Goal: Information Seeking & Learning: Find specific page/section

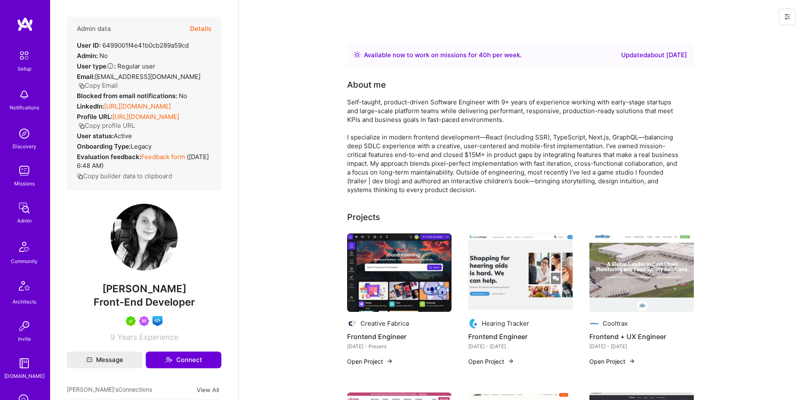
click at [203, 21] on button "Details" at bounding box center [200, 29] width 21 height 24
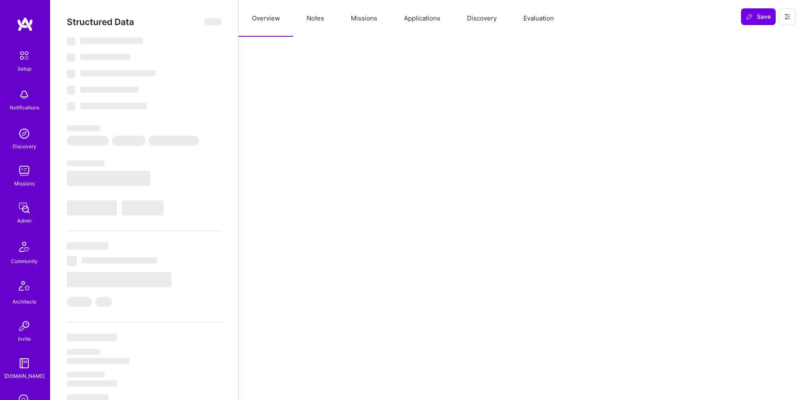
select select "Right Now"
select select "5"
select select "7"
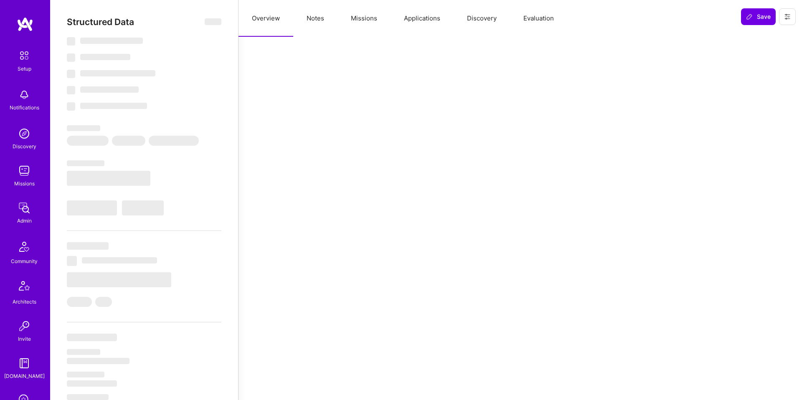
select select "US"
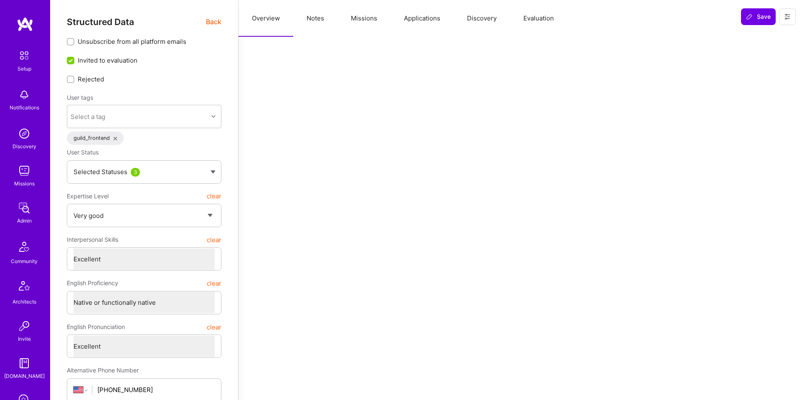
click at [424, 24] on button "Applications" at bounding box center [422, 18] width 63 height 37
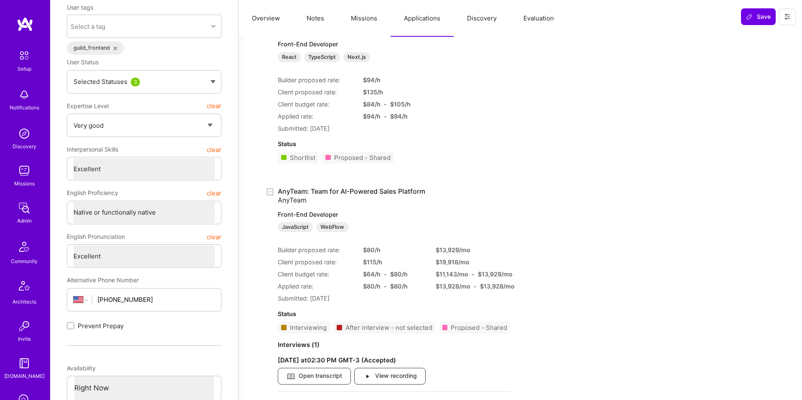
scroll to position [93, 0]
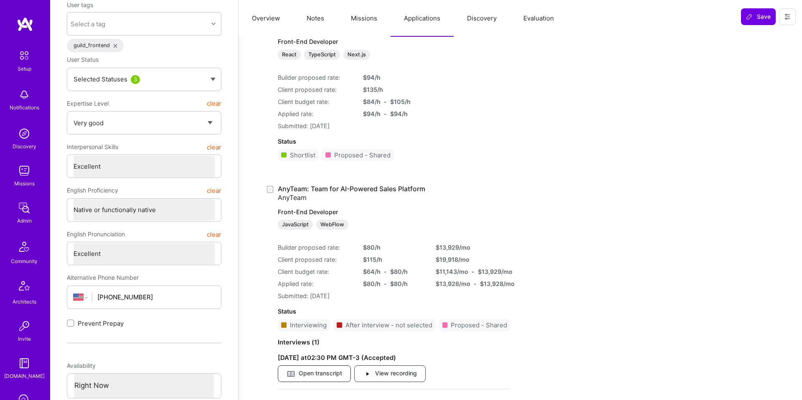
click at [325, 375] on span "Open transcript" at bounding box center [315, 373] width 56 height 9
type textarea "x"
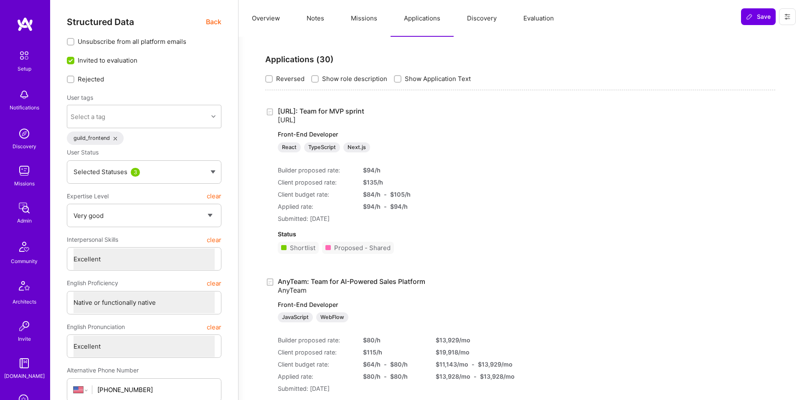
click at [23, 171] on img at bounding box center [24, 171] width 17 height 17
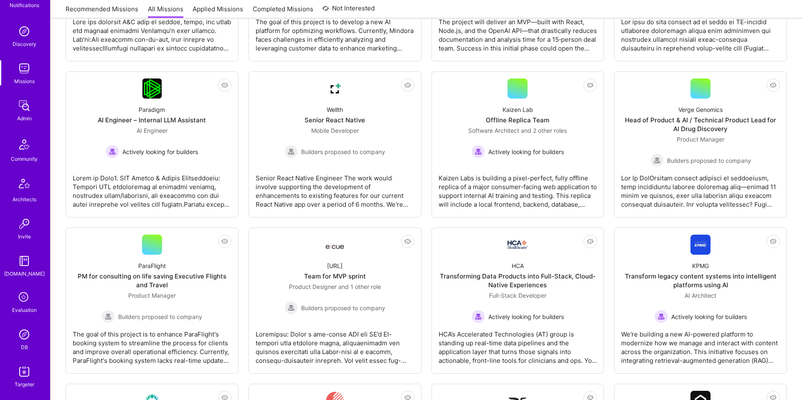
scroll to position [90, 0]
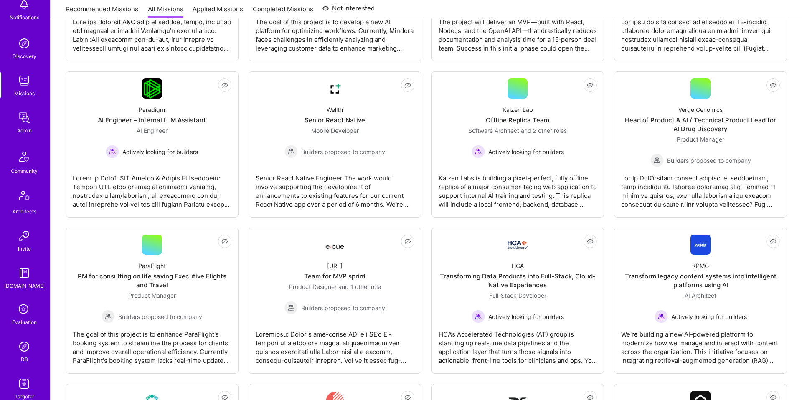
click at [28, 86] on img at bounding box center [24, 80] width 17 height 17
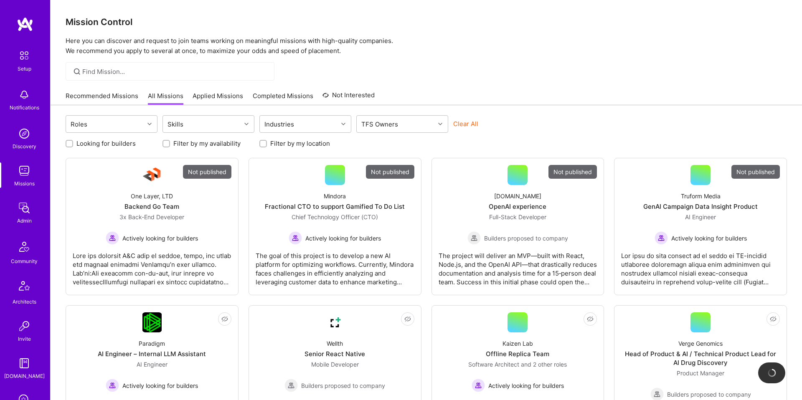
click at [166, 66] on div at bounding box center [170, 71] width 209 height 18
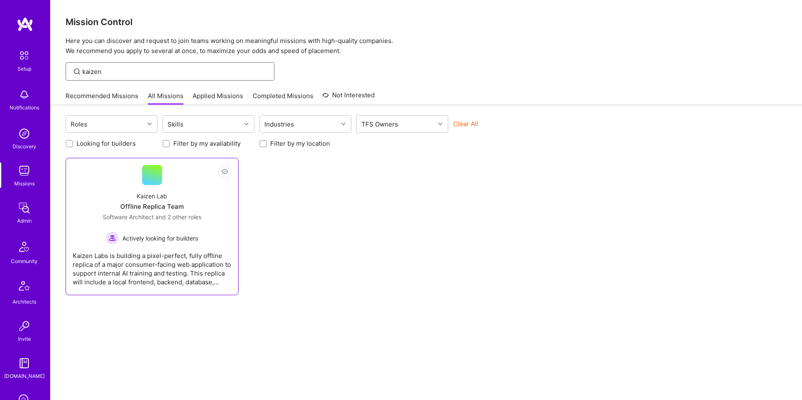
type input "kaizen"
click at [144, 188] on div "Kaizen Lab Offline Replica Team Software Architect and 2 other roles Actively l…" at bounding box center [152, 215] width 159 height 60
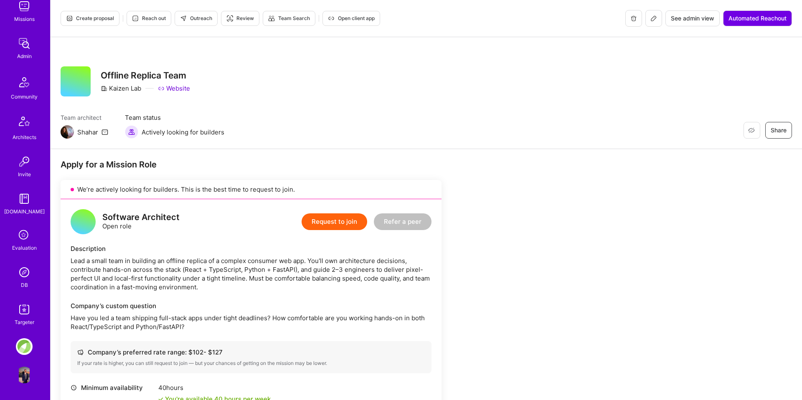
scroll to position [118, 0]
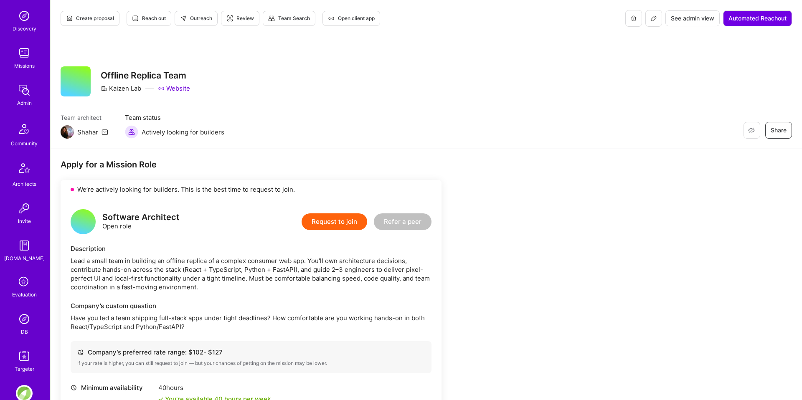
click at [22, 95] on img at bounding box center [24, 90] width 17 height 17
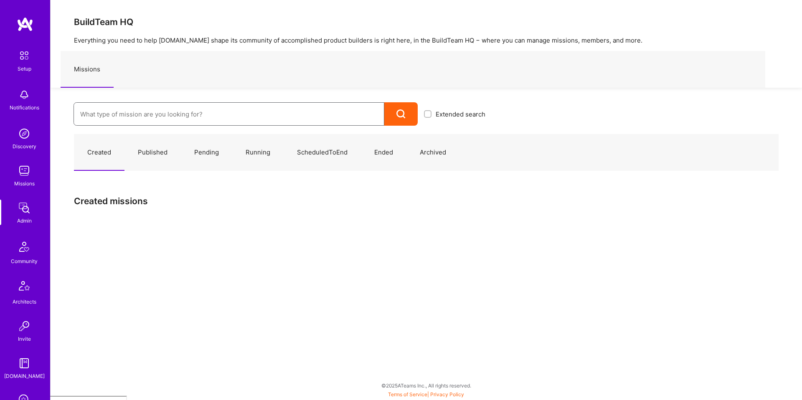
click at [136, 113] on input at bounding box center [229, 114] width 298 height 21
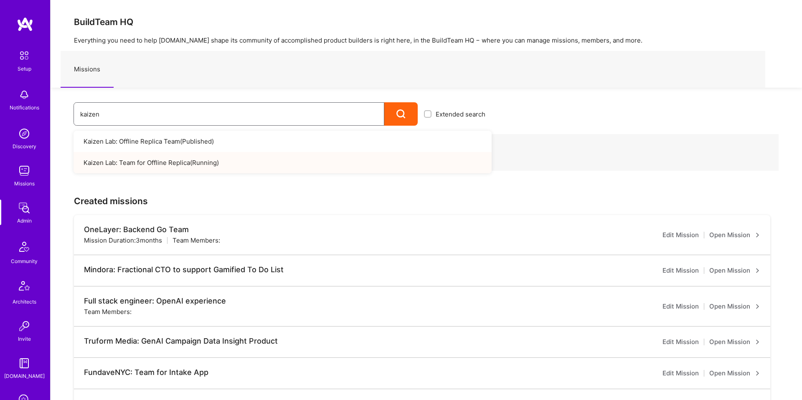
type input "kaizen"
click at [197, 162] on link "Kaizen Lab: Team for Offline Replica ( Running )" at bounding box center [283, 162] width 418 height 21
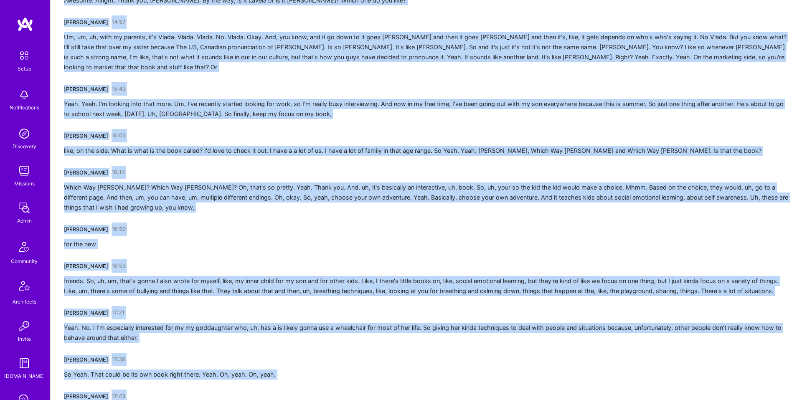
scroll to position [2286, 0]
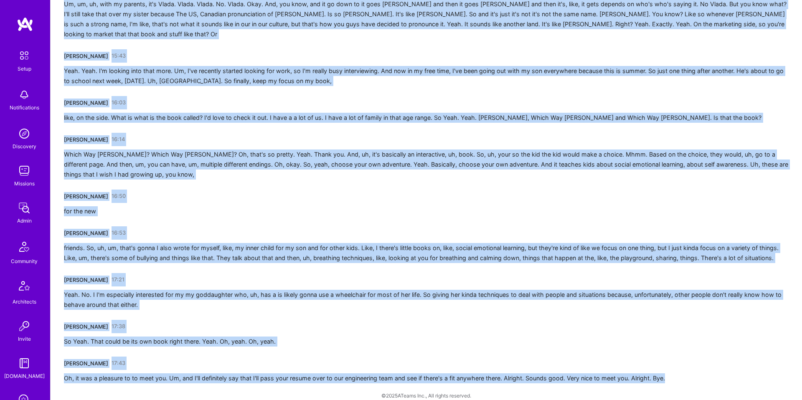
drag, startPoint x: 61, startPoint y: 173, endPoint x: 211, endPoint y: 400, distance: 272.3
copy div "[PERSON_NAME] 00:02 So sorry. It's been a back to back day. Sorry for the delay…"
